Goal: Information Seeking & Learning: Learn about a topic

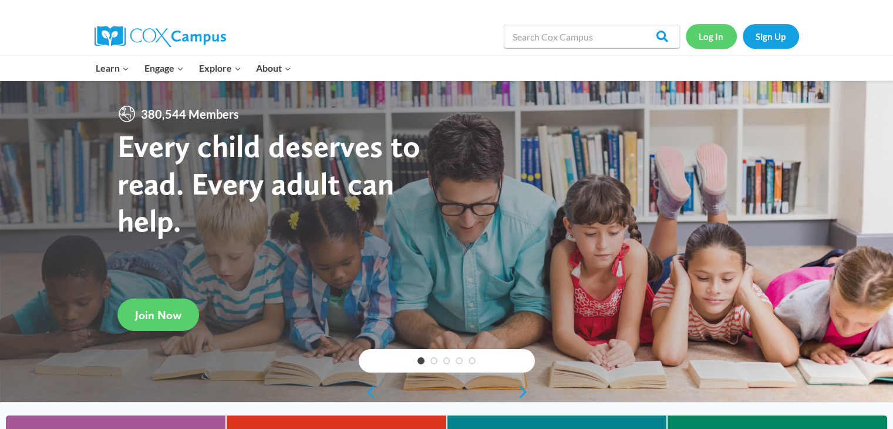
click at [709, 35] on link "Log In" at bounding box center [711, 36] width 51 height 24
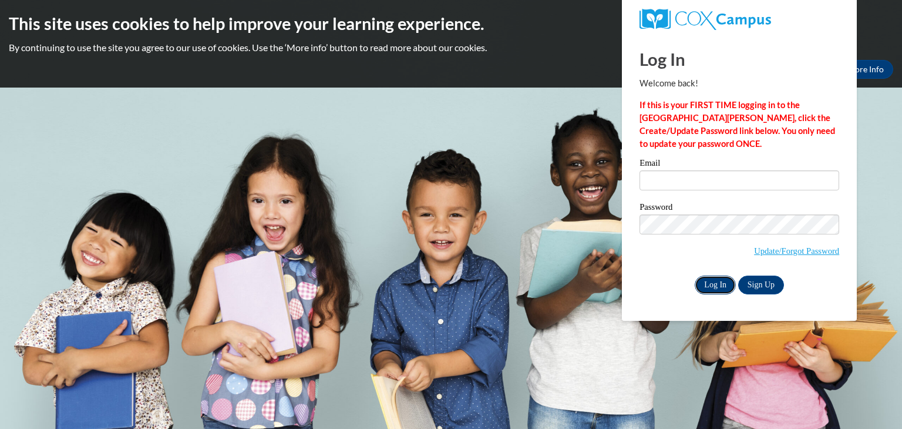
click at [719, 285] on input "Log In" at bounding box center [715, 284] width 41 height 19
type input "jshudarek@whitelake.k12.wi.us"
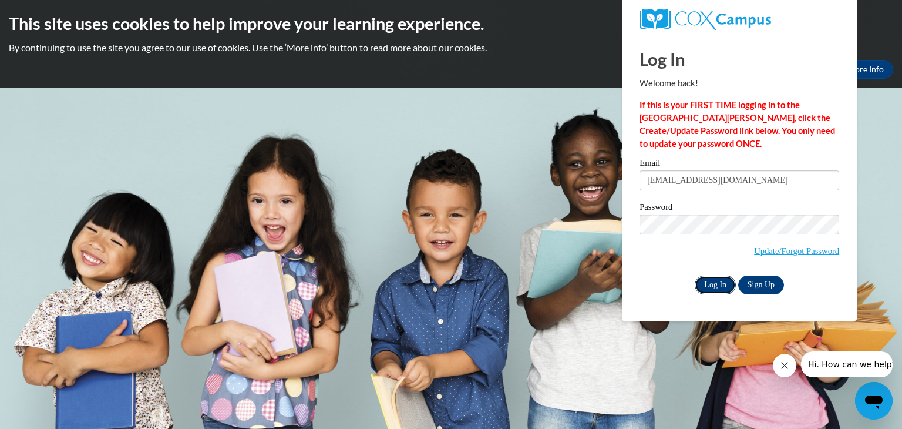
click at [719, 285] on input "Log In" at bounding box center [715, 284] width 41 height 19
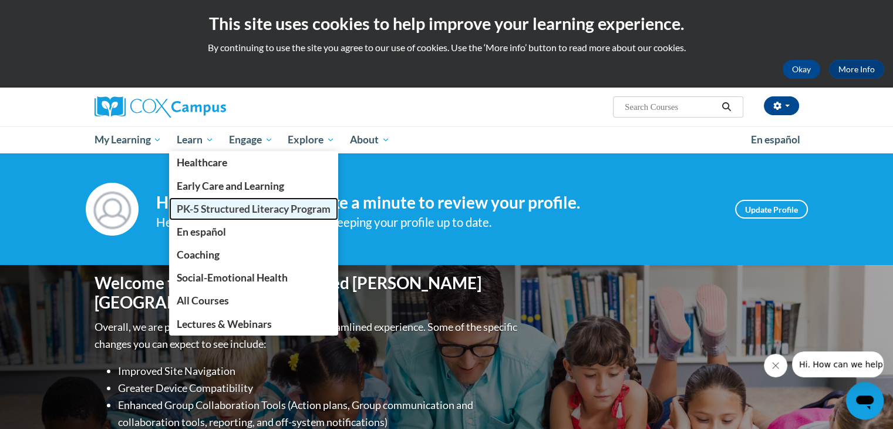
click at [200, 204] on span "PK-5 Structured Literacy Program" at bounding box center [254, 209] width 154 height 12
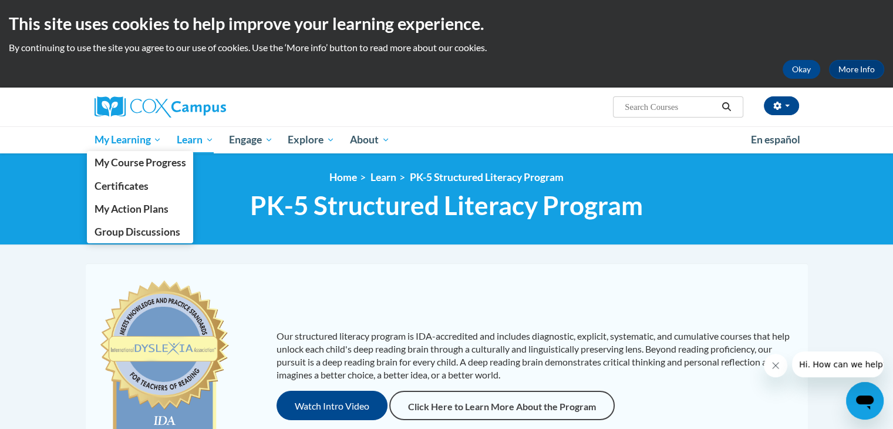
click at [124, 139] on span "My Learning" at bounding box center [128, 140] width 68 height 14
click at [124, 159] on span "My Course Progress" at bounding box center [140, 162] width 92 height 12
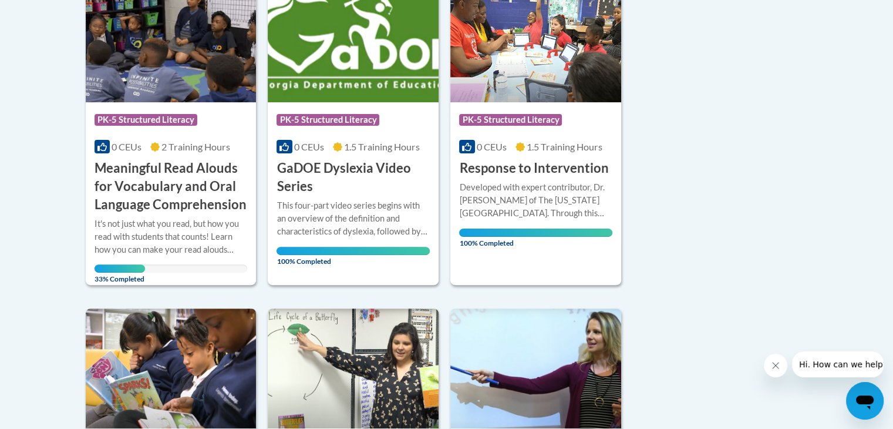
scroll to position [321, 0]
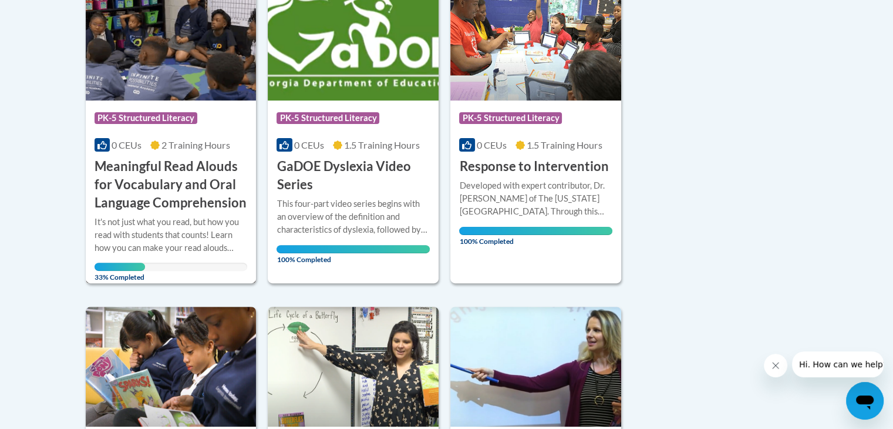
click at [147, 185] on h3 "Meaningful Read Alouds for Vocabulary and Oral Language Comprehension" at bounding box center [171, 184] width 153 height 54
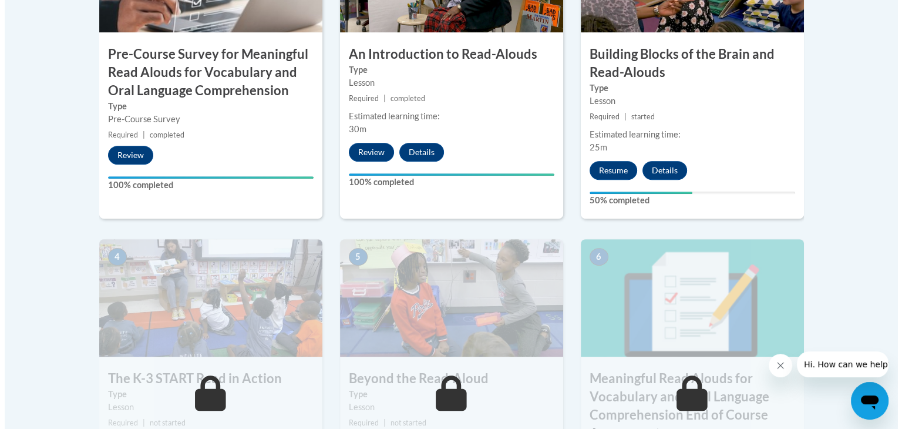
scroll to position [520, 0]
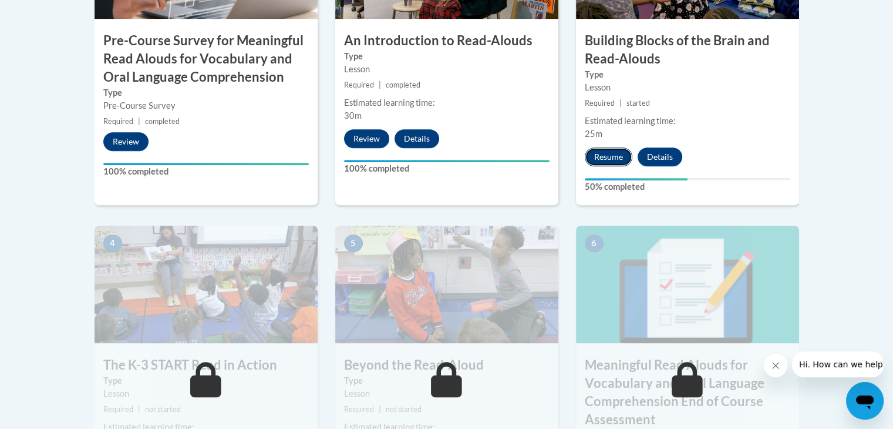
click at [601, 153] on button "Resume" at bounding box center [609, 156] width 48 height 19
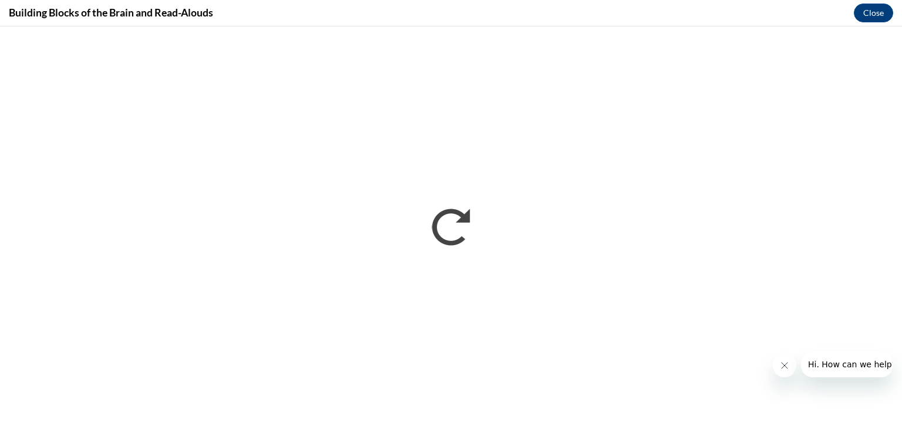
scroll to position [0, 0]
click at [877, 13] on button "Close" at bounding box center [873, 13] width 39 height 19
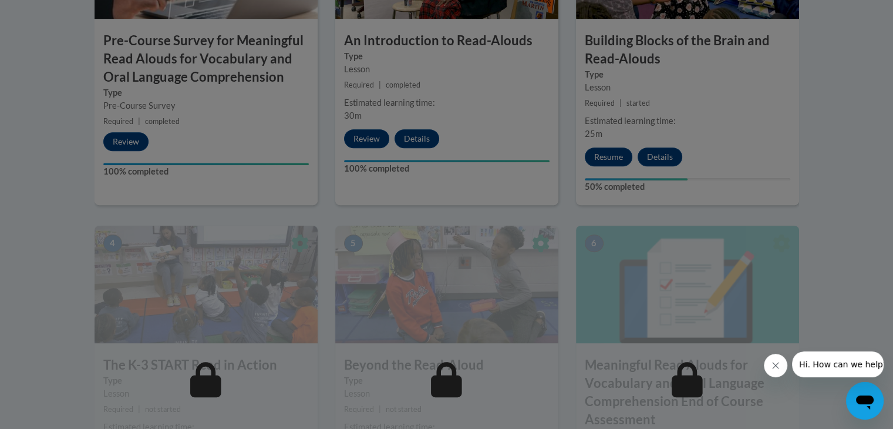
click at [606, 156] on div at bounding box center [446, 214] width 893 height 429
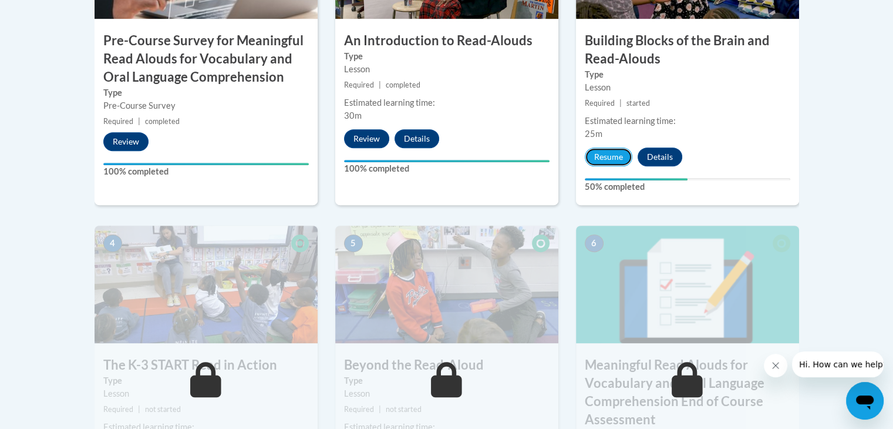
click at [606, 156] on button "Resume" at bounding box center [609, 156] width 48 height 19
